Goal: Transaction & Acquisition: Download file/media

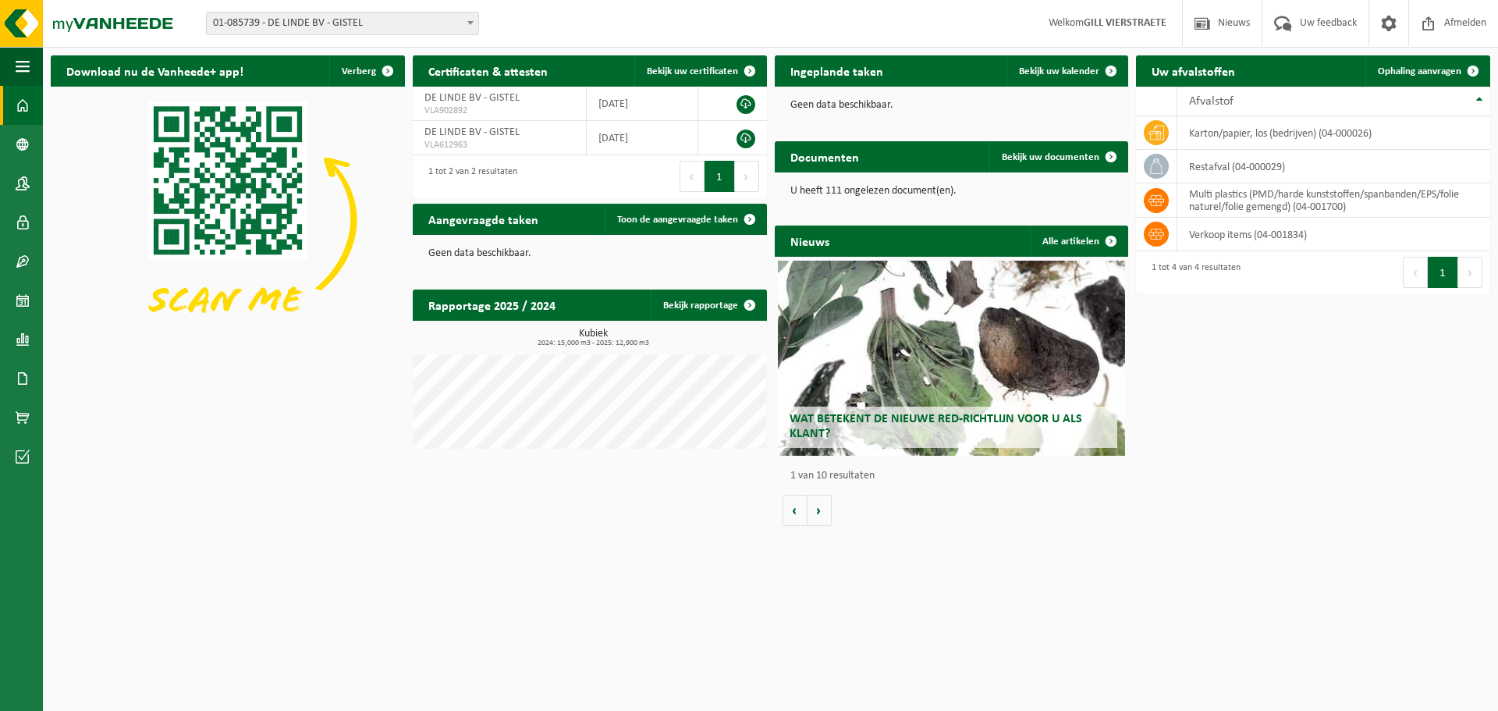
click at [232, 14] on span "01-085739 - [PERSON_NAME] BV - GISTEL" at bounding box center [342, 23] width 271 height 22
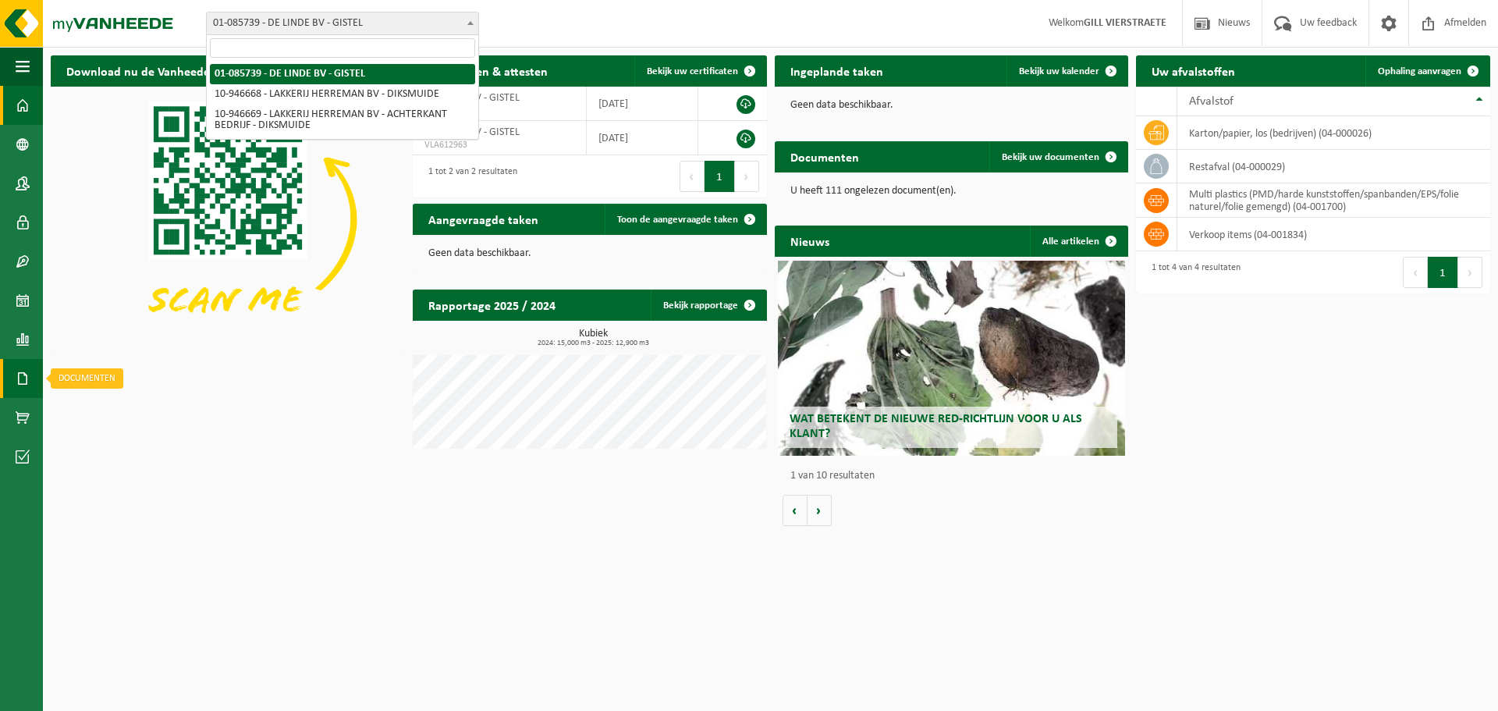
click at [30, 395] on link "Documenten" at bounding box center [21, 378] width 43 height 39
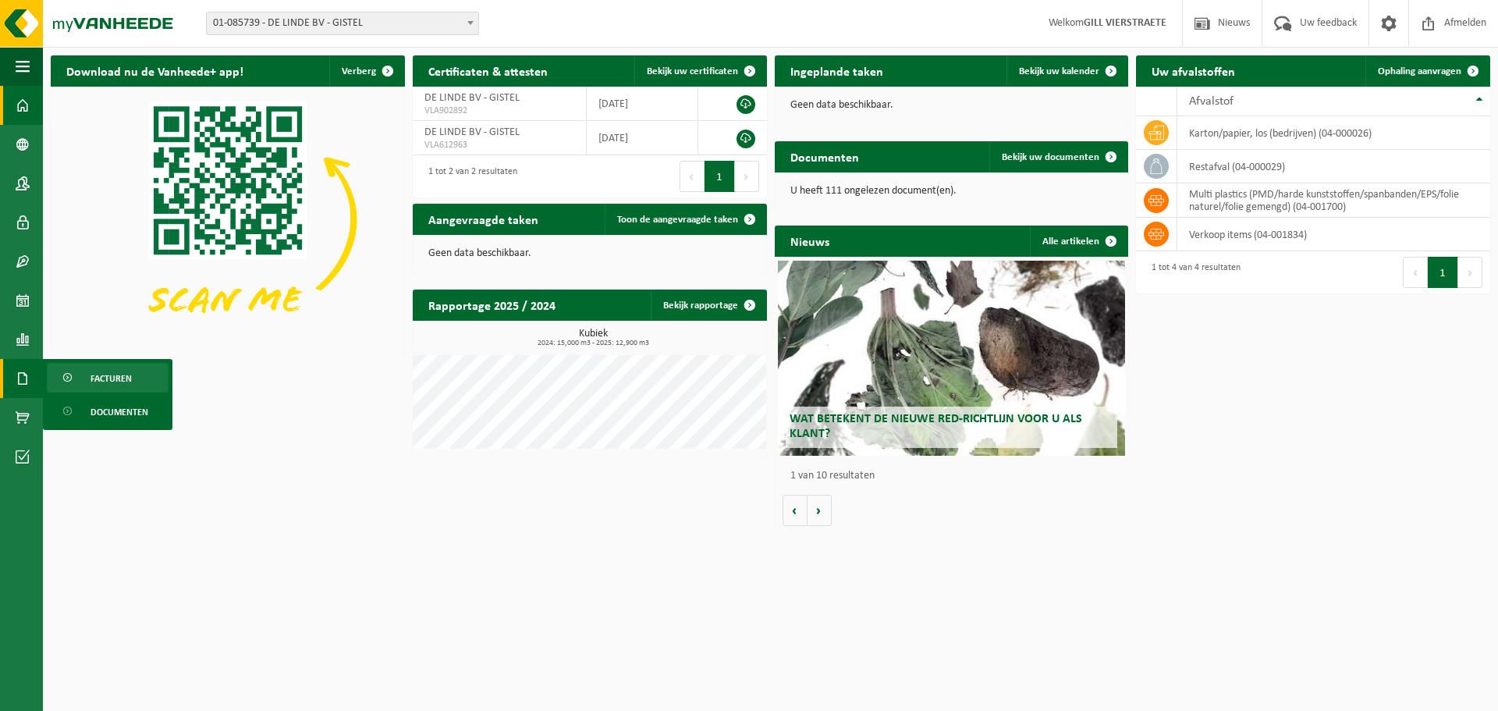
click at [86, 387] on link "Facturen" at bounding box center [108, 378] width 122 height 30
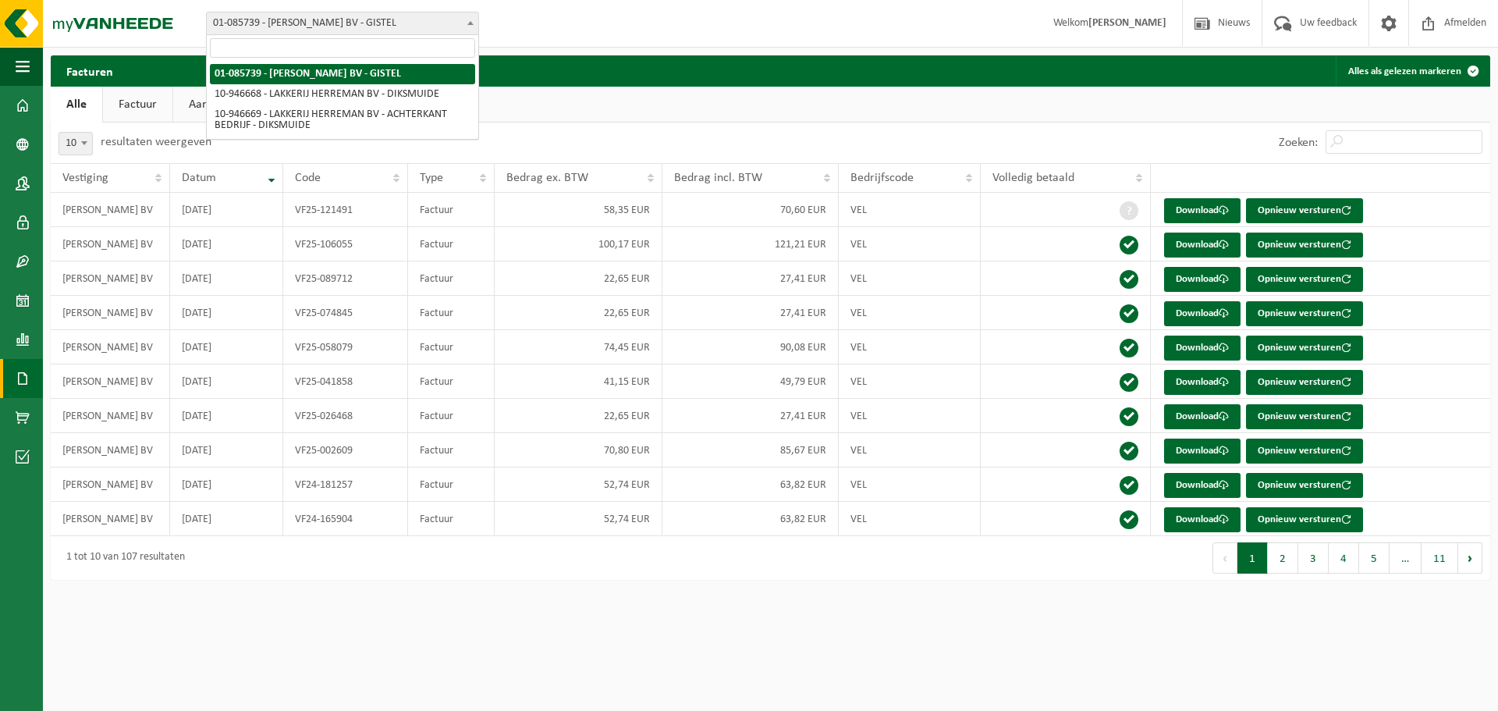
click at [316, 22] on span "01-085739 - [PERSON_NAME] BV - GISTEL" at bounding box center [342, 23] width 271 height 22
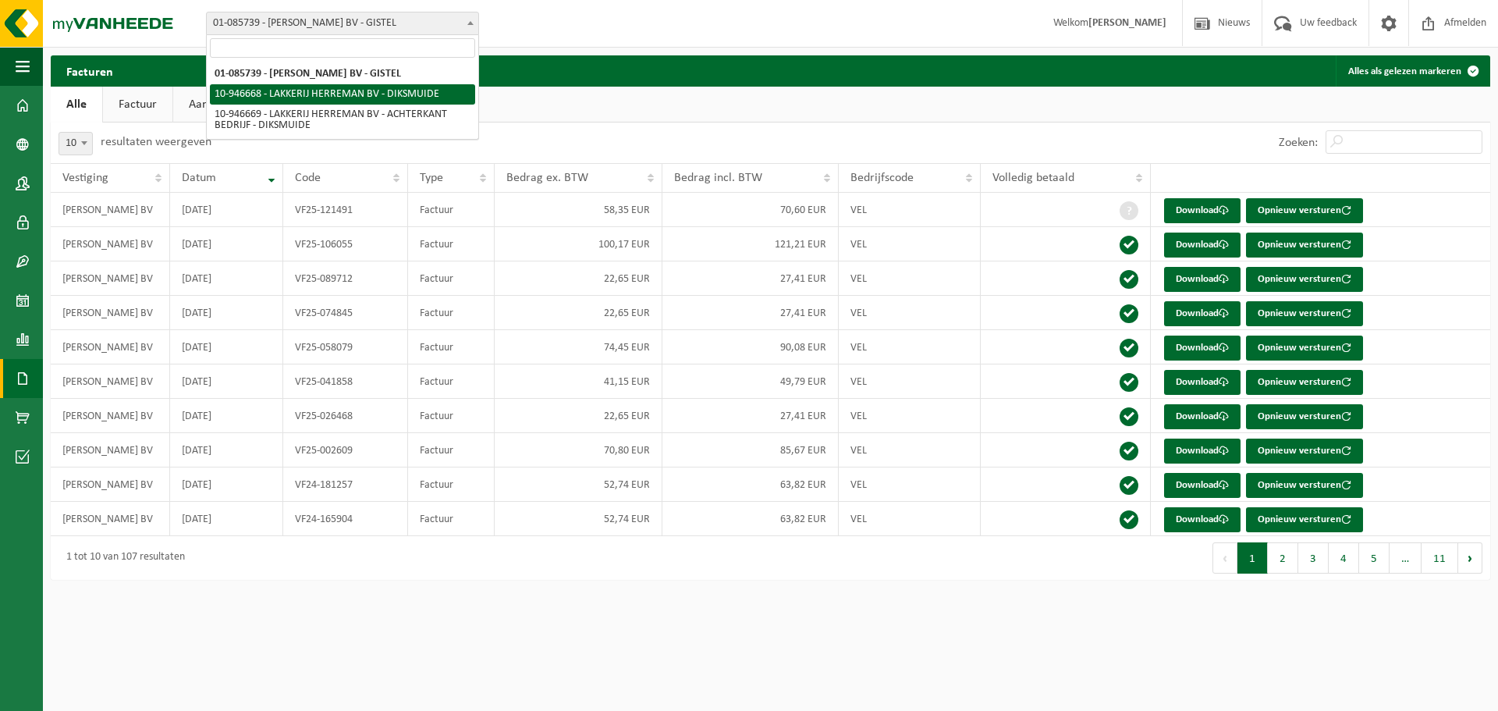
select select "141851"
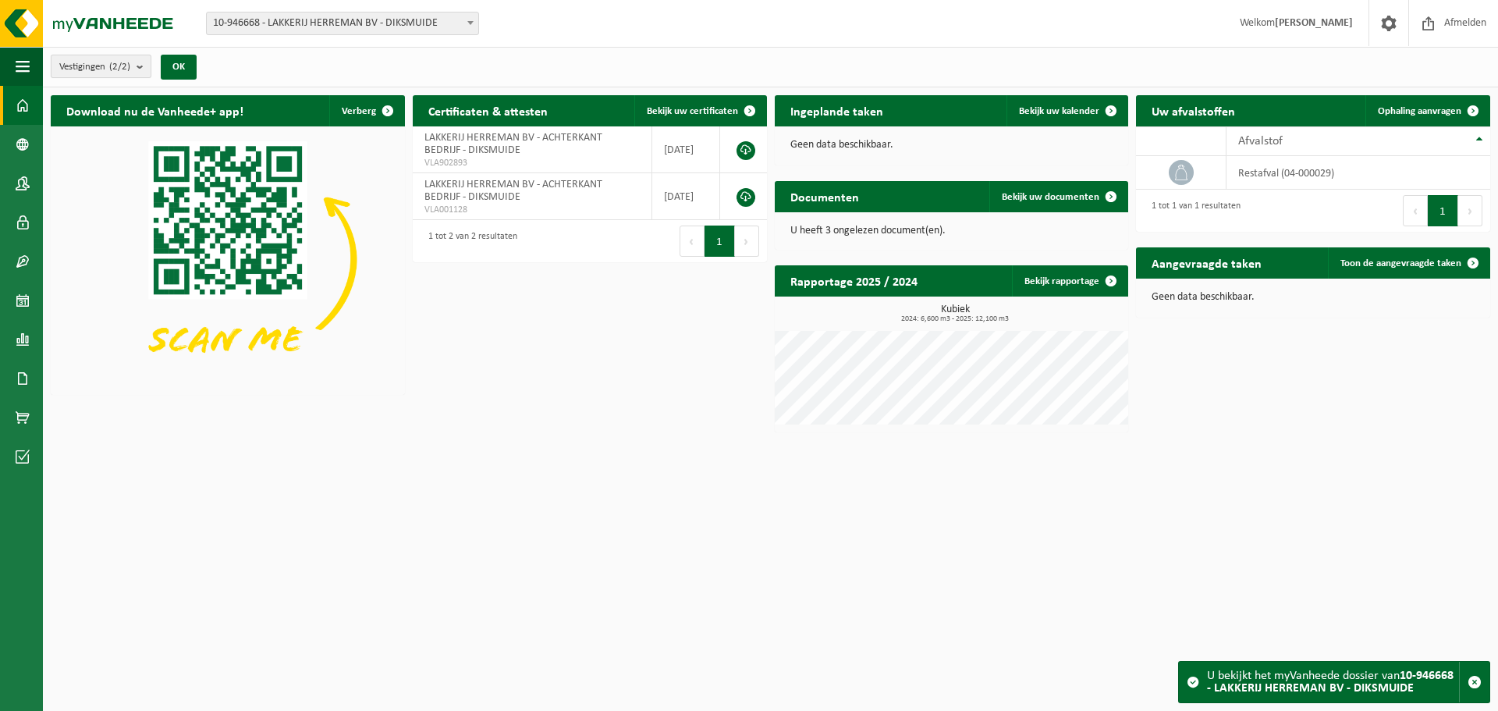
click at [135, 67] on button "Vestigingen (2/2)" at bounding box center [101, 66] width 101 height 23
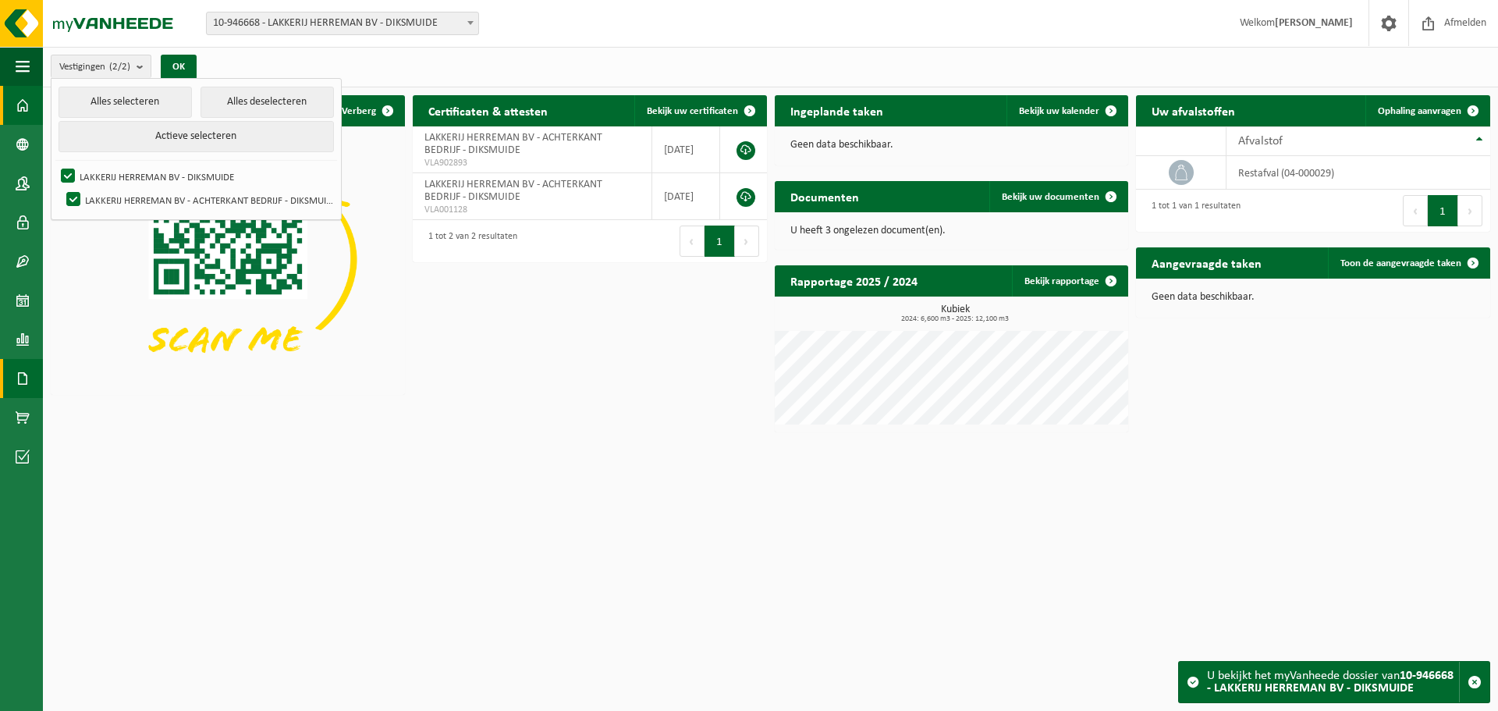
click at [21, 370] on span at bounding box center [23, 378] width 14 height 39
click at [114, 381] on span "Facturen" at bounding box center [110, 378] width 41 height 30
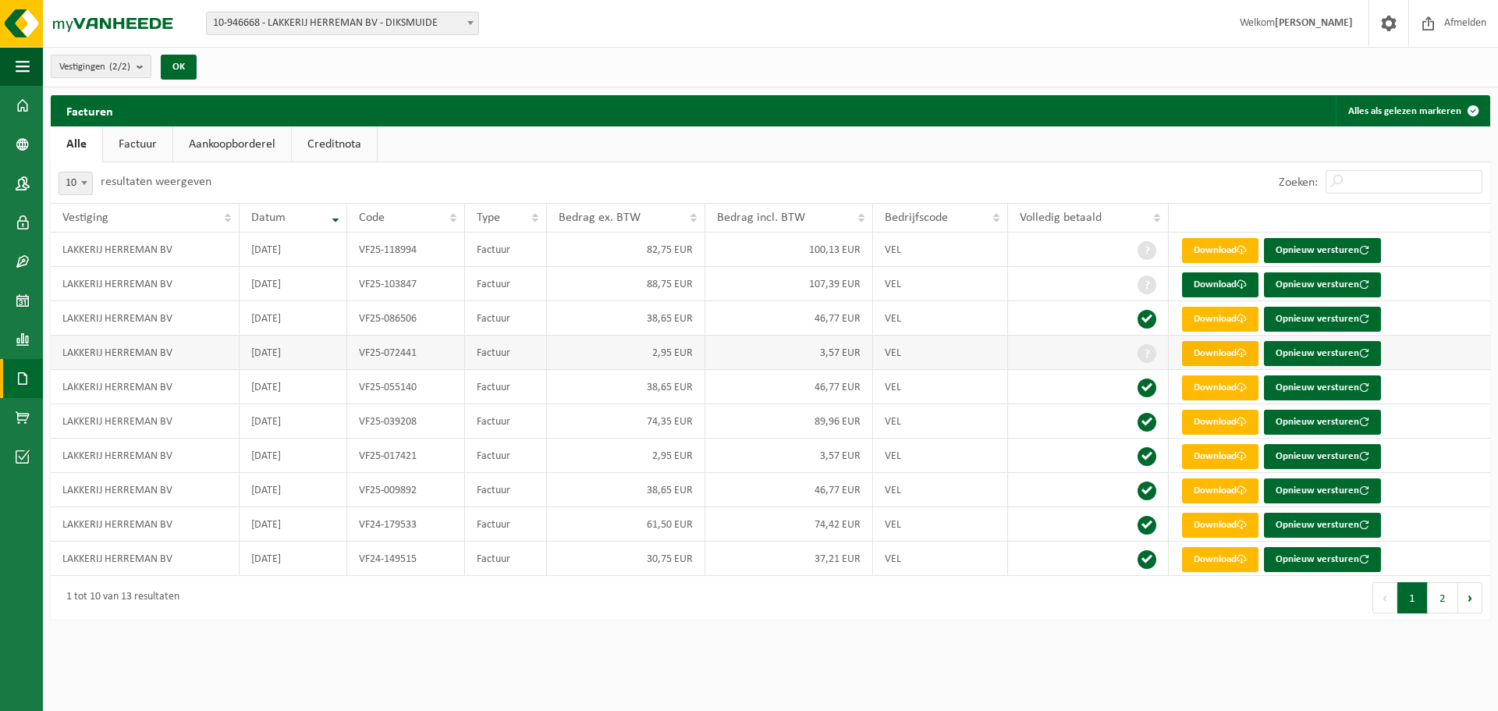
click at [1221, 349] on link "Download" at bounding box center [1220, 353] width 76 height 25
click at [1207, 285] on link "Download" at bounding box center [1220, 284] width 76 height 25
